Goal: Understand process/instructions

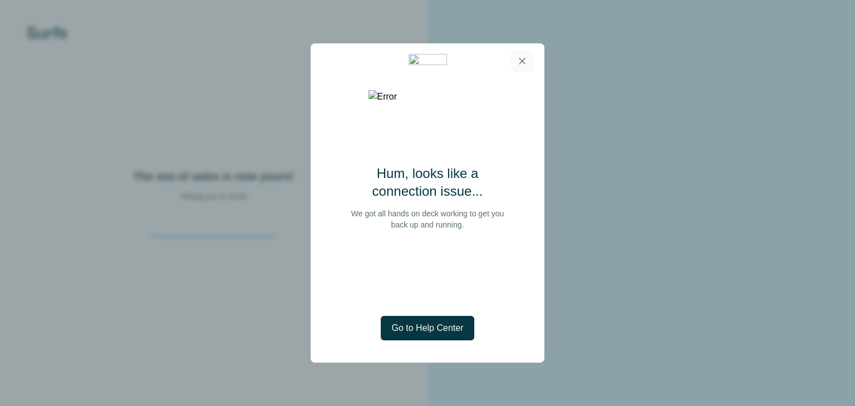
click at [528, 61] on button "button" at bounding box center [522, 61] width 22 height 22
